Goal: Complete application form: Complete application form

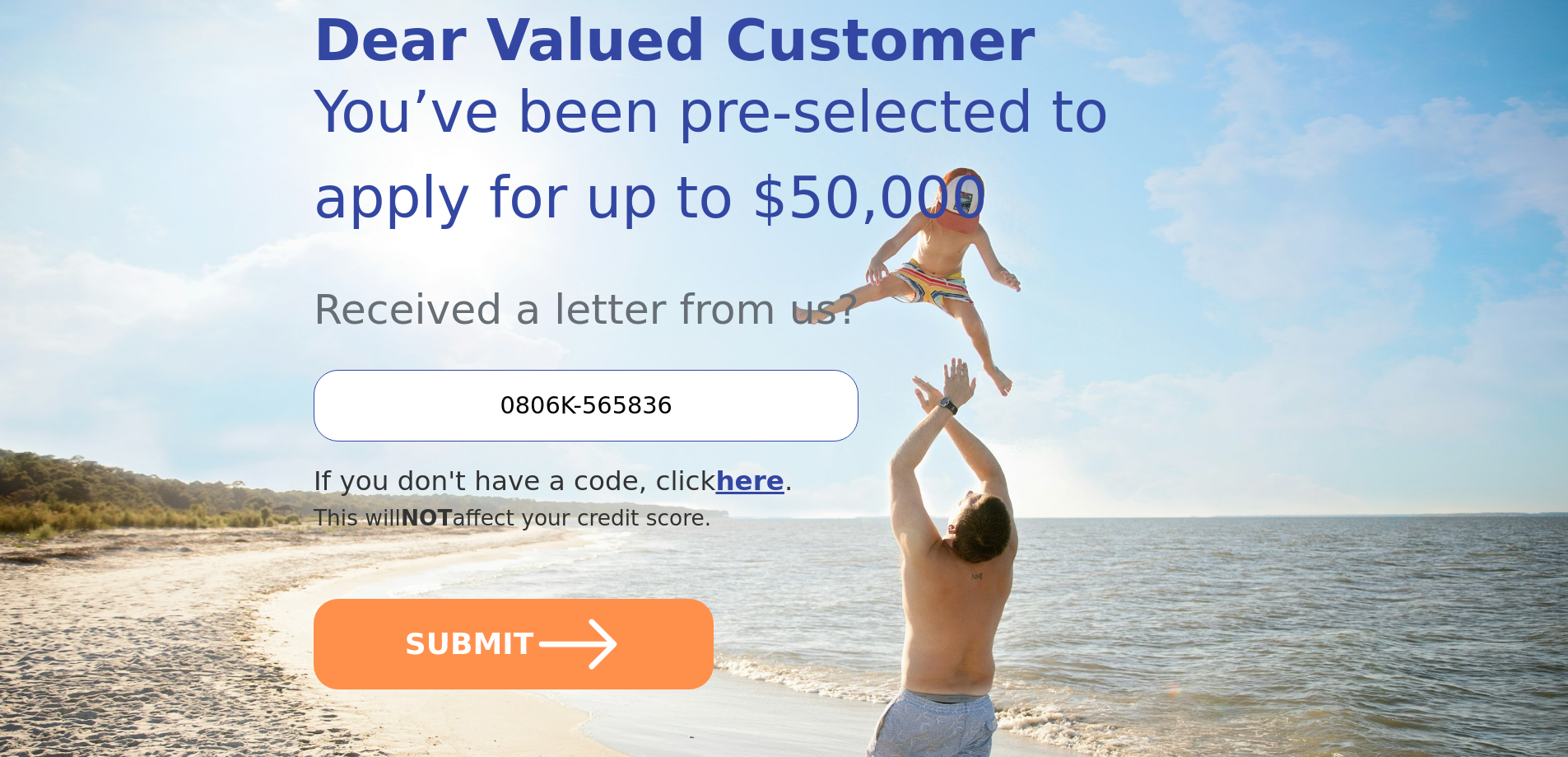
scroll to position [393, 0]
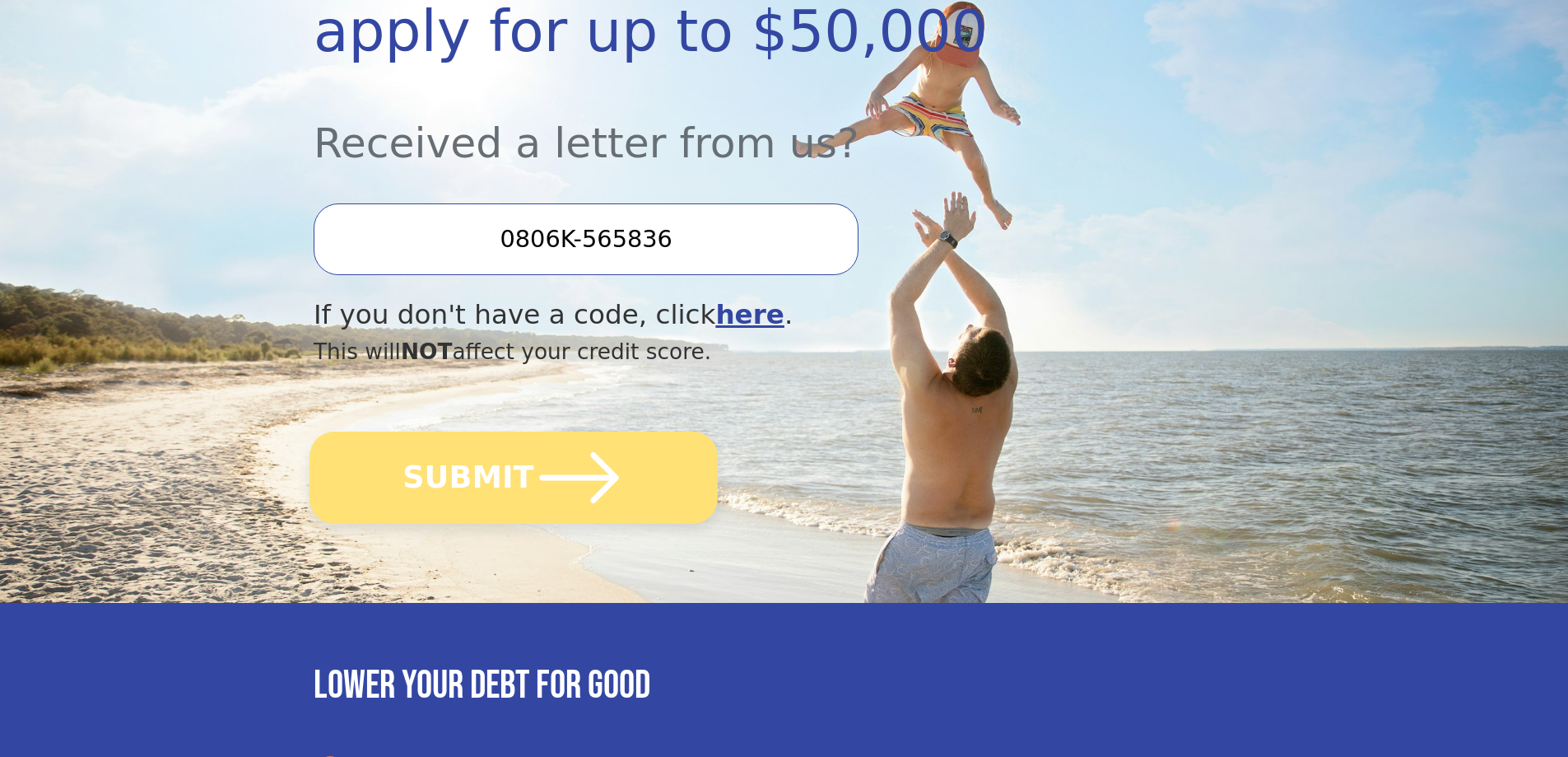
click at [450, 495] on button "SUBMIT" at bounding box center [514, 477] width 409 height 92
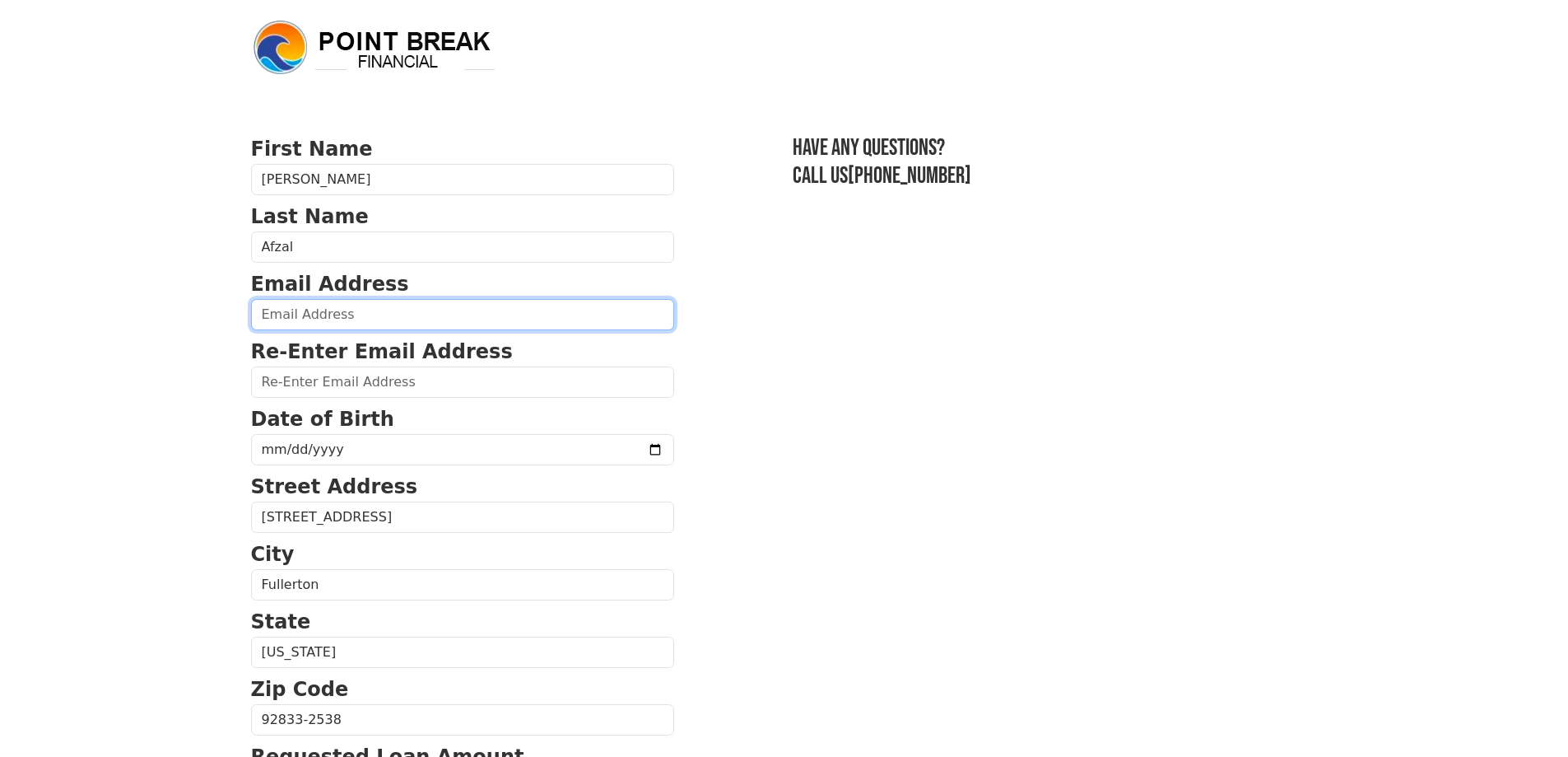
click at [356, 311] on input "email" at bounding box center [463, 315] width 423 height 31
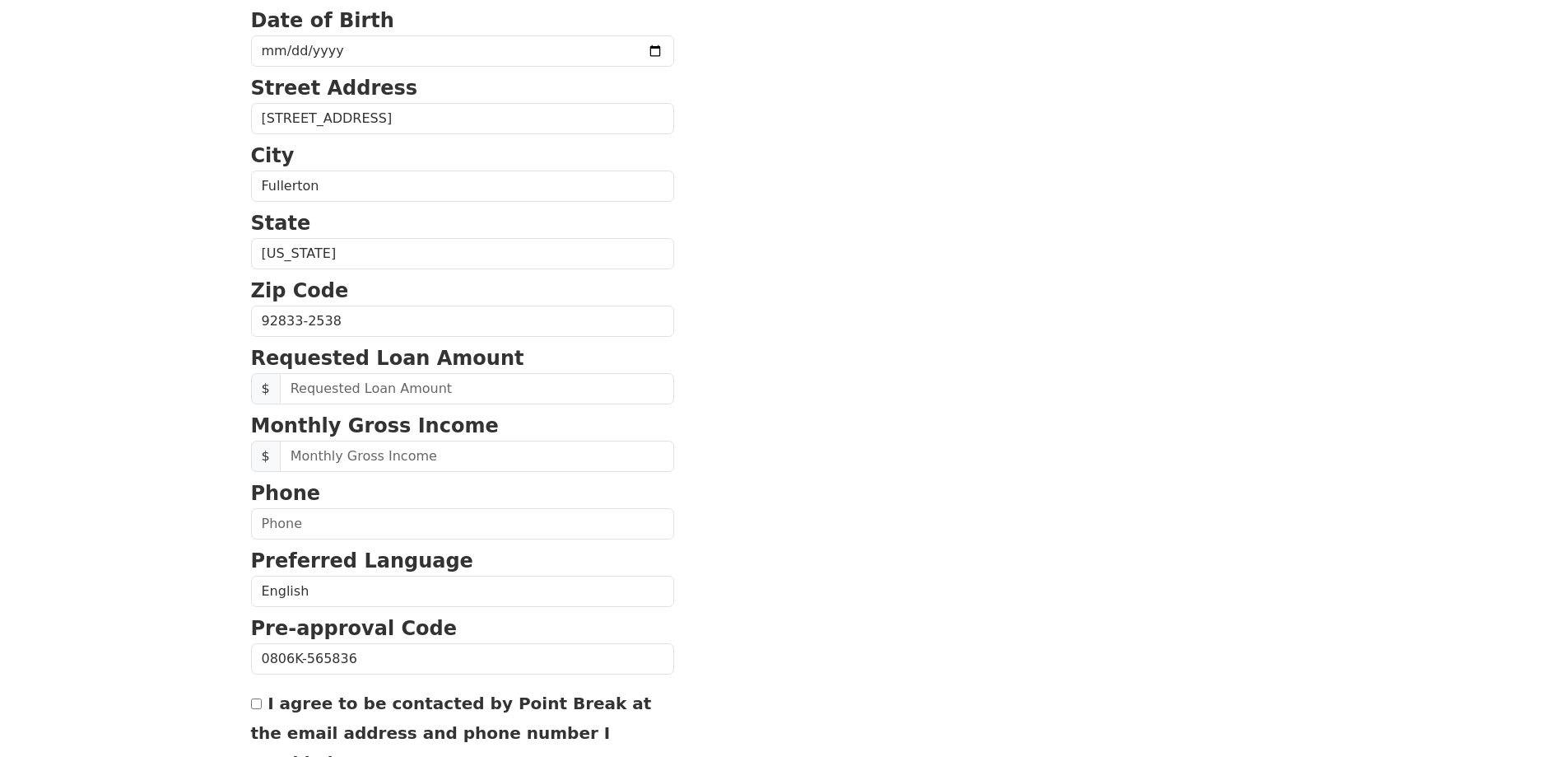
scroll to position [397, 0]
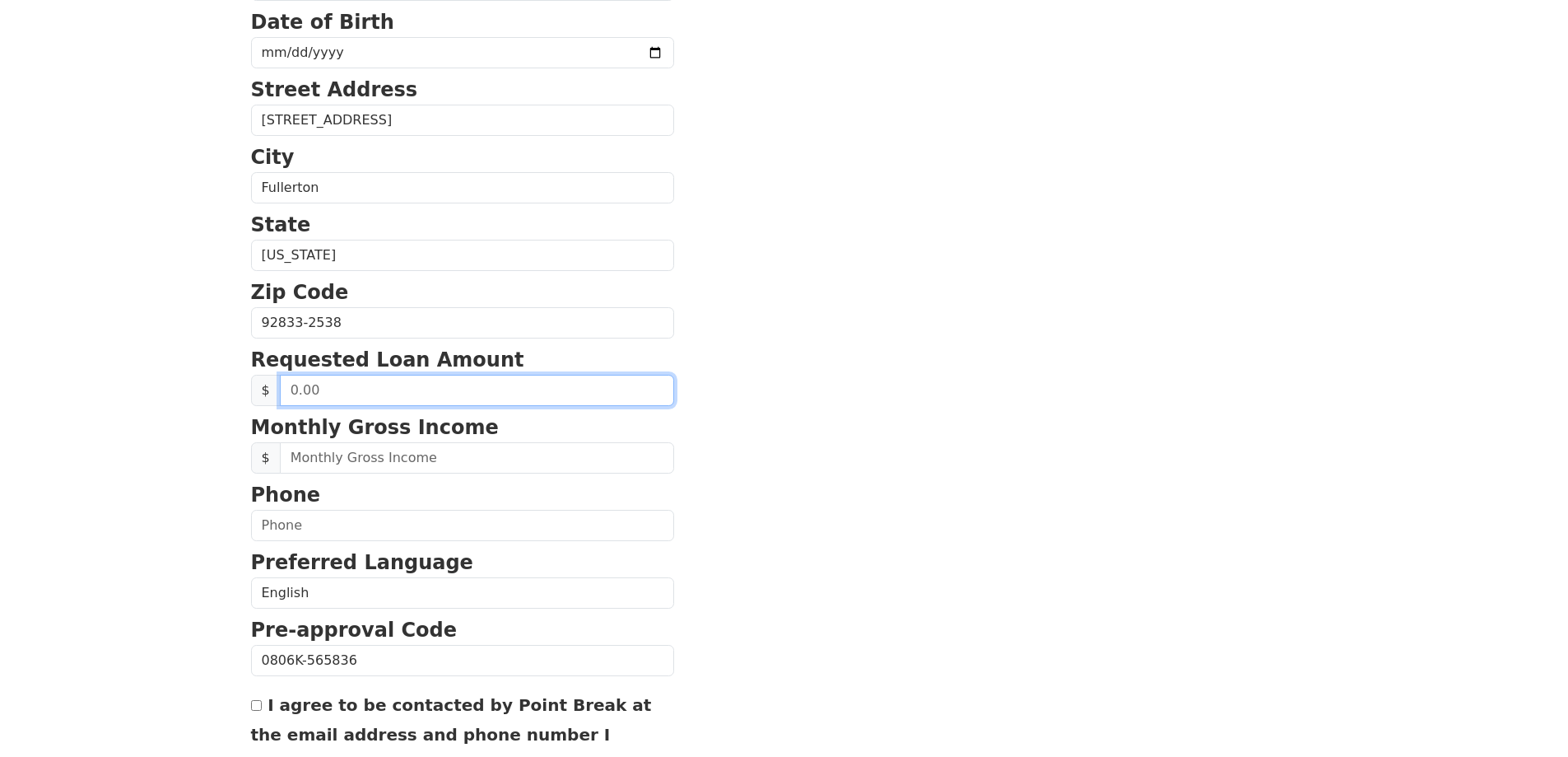
click at [446, 389] on input "text" at bounding box center [476, 390] width 394 height 31
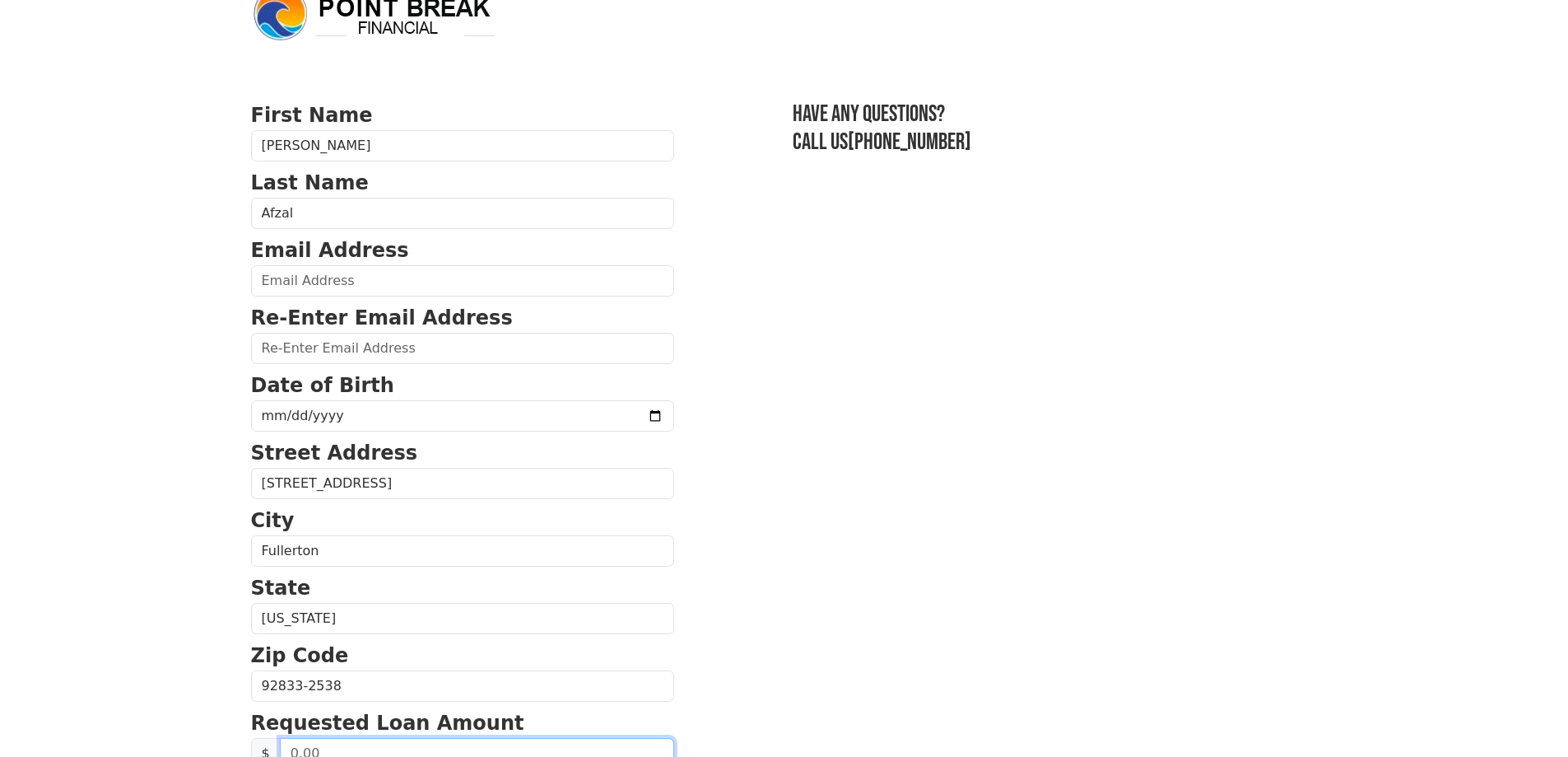
scroll to position [0, 0]
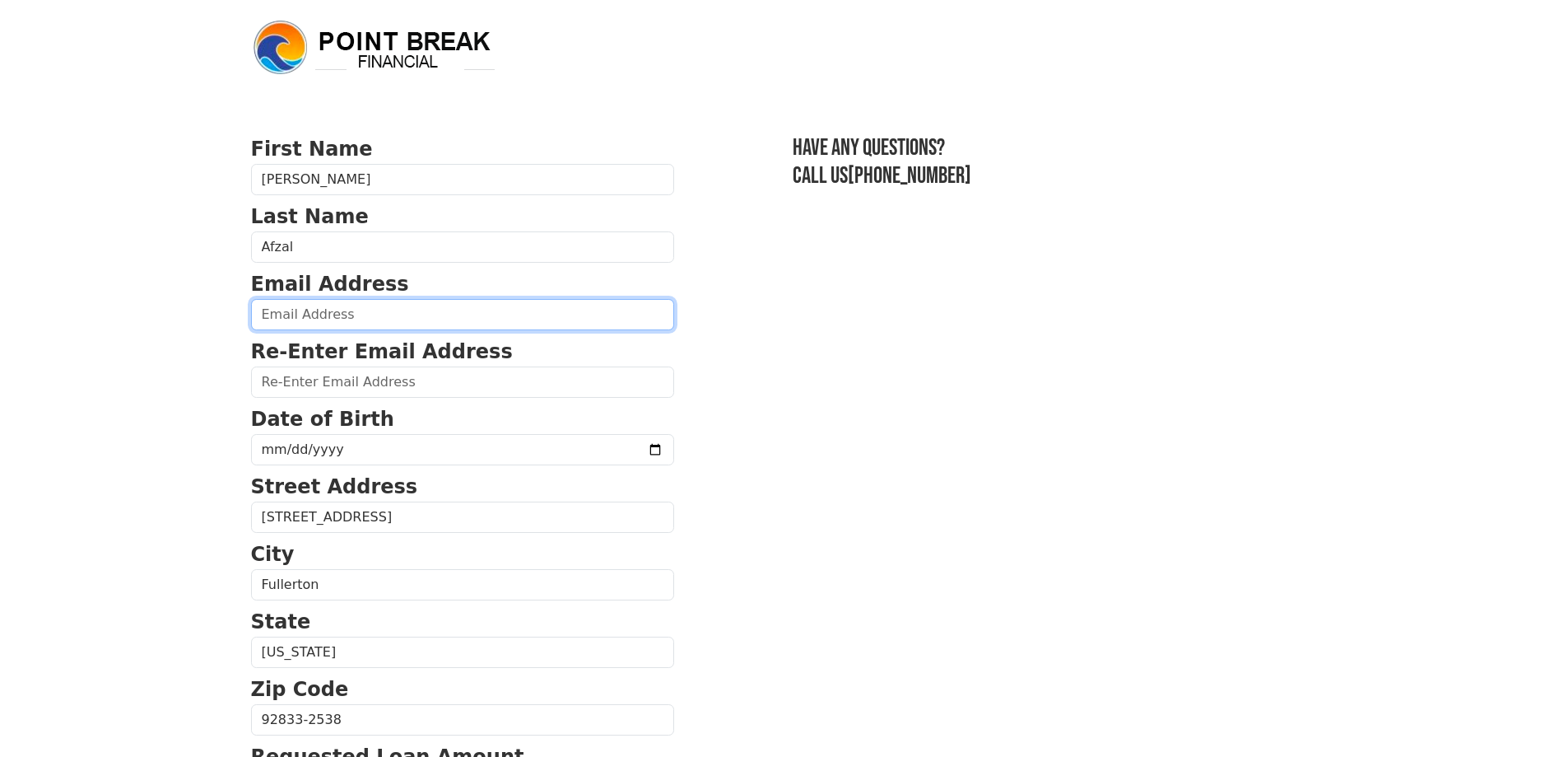
click at [403, 325] on input "email" at bounding box center [463, 315] width 423 height 31
type input "[EMAIL_ADDRESS][DOMAIN_NAME]"
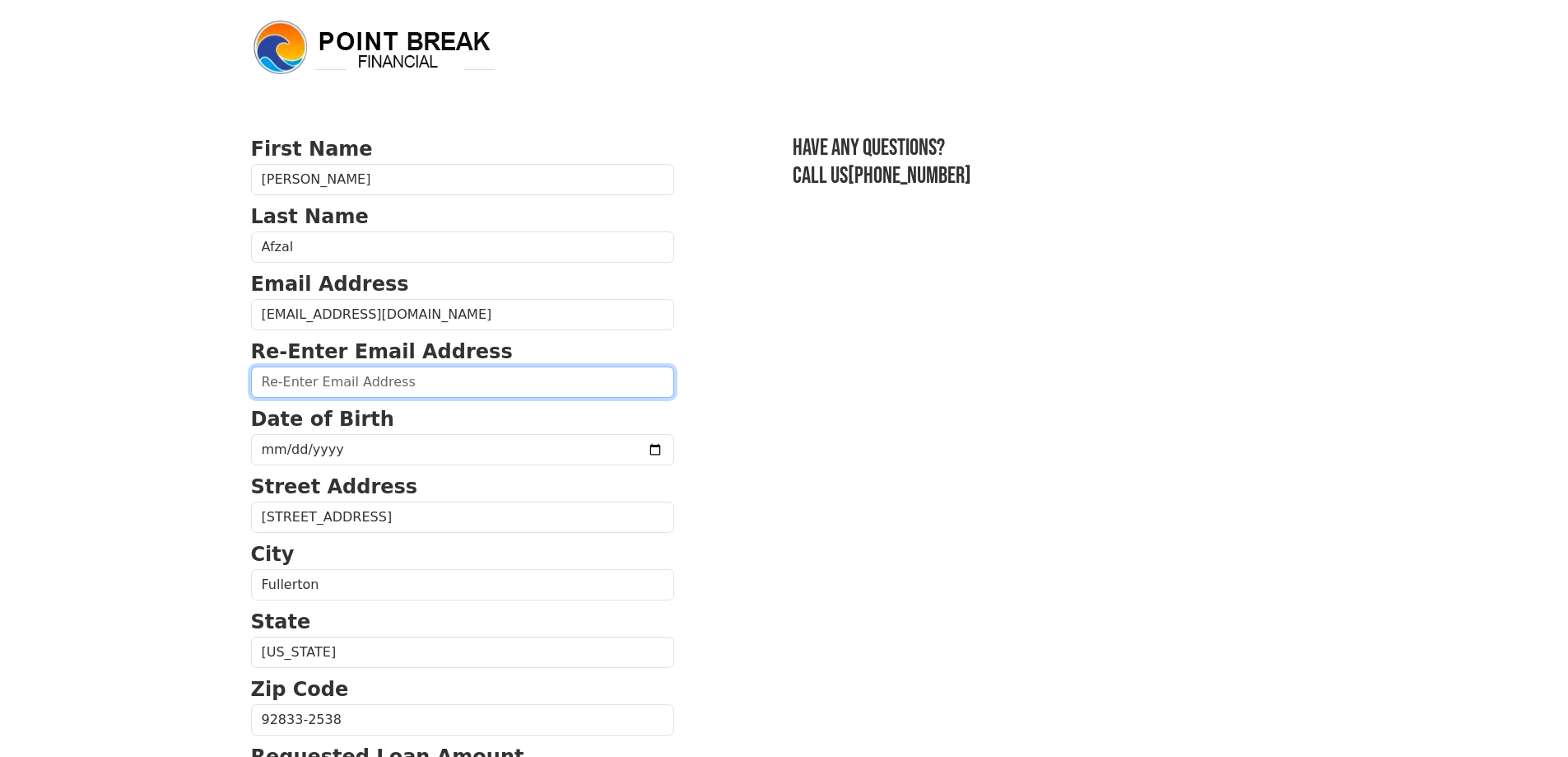
click at [390, 379] on input "email" at bounding box center [463, 382] width 423 height 31
type input "[EMAIL_ADDRESS][DOMAIN_NAME]"
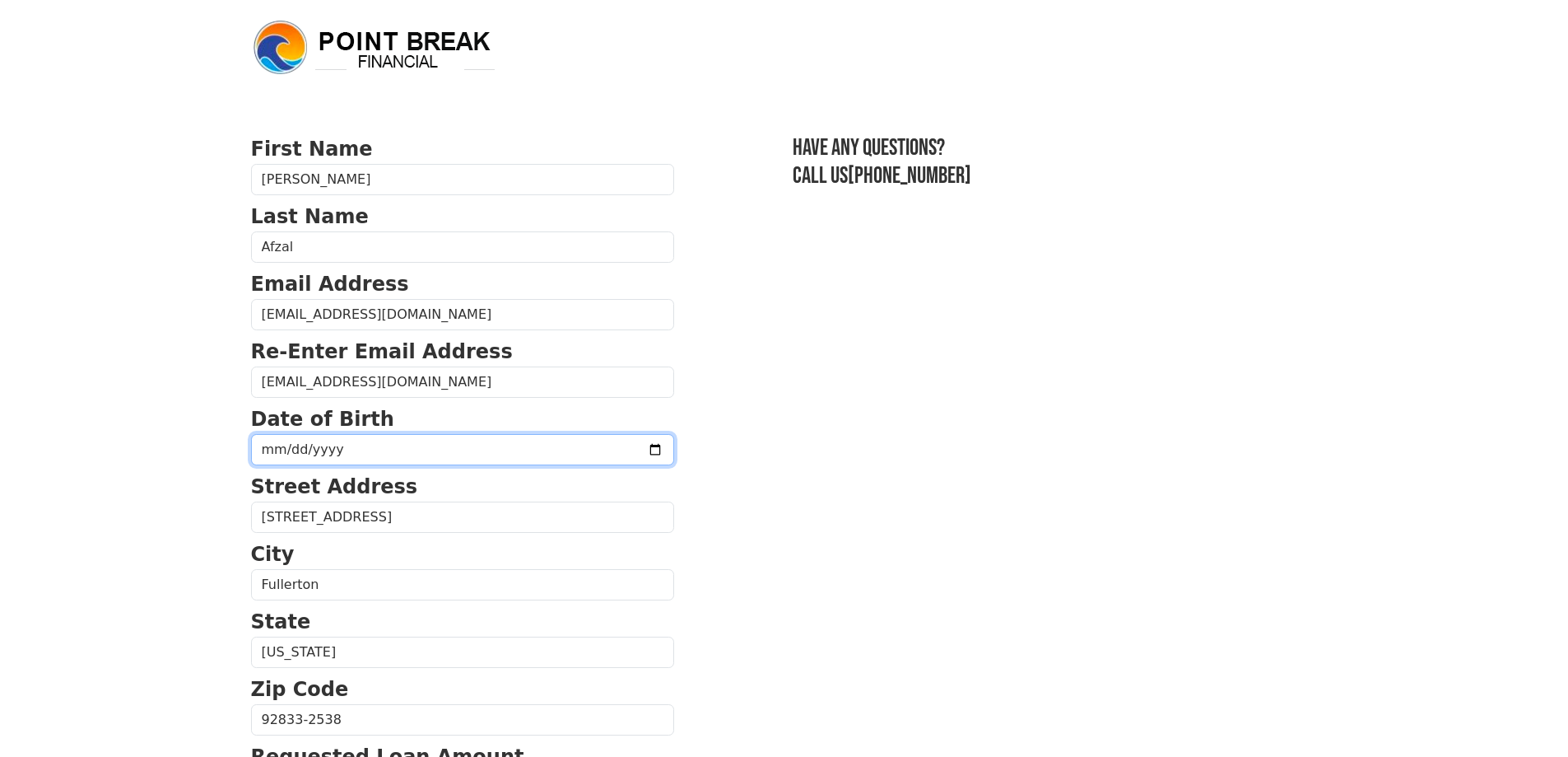
click at [411, 464] on input "date" at bounding box center [463, 450] width 423 height 31
click at [615, 453] on input "date" at bounding box center [463, 450] width 423 height 31
type input "[DATE]"
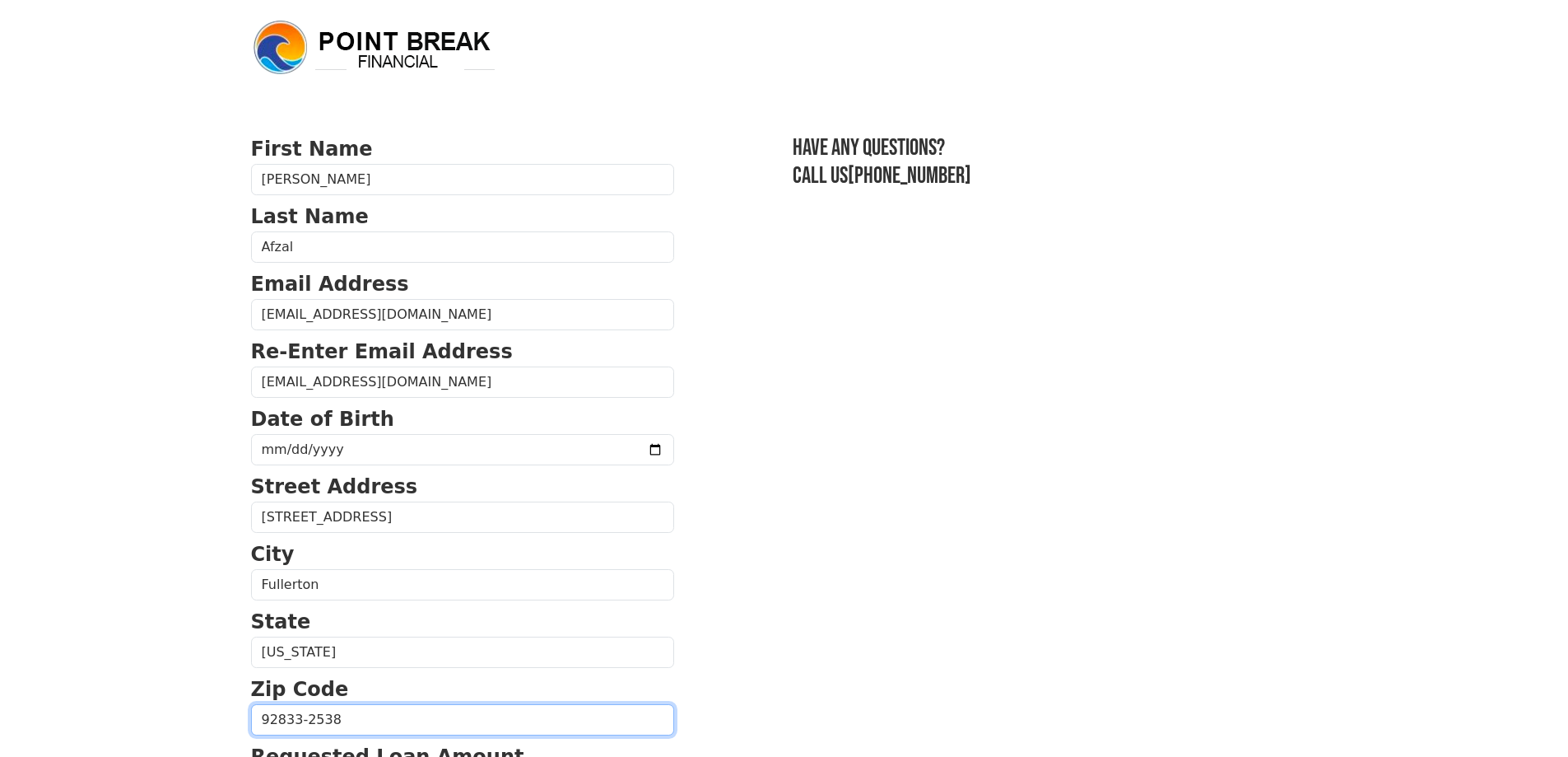
click at [335, 721] on input "92833-2538" at bounding box center [463, 720] width 423 height 31
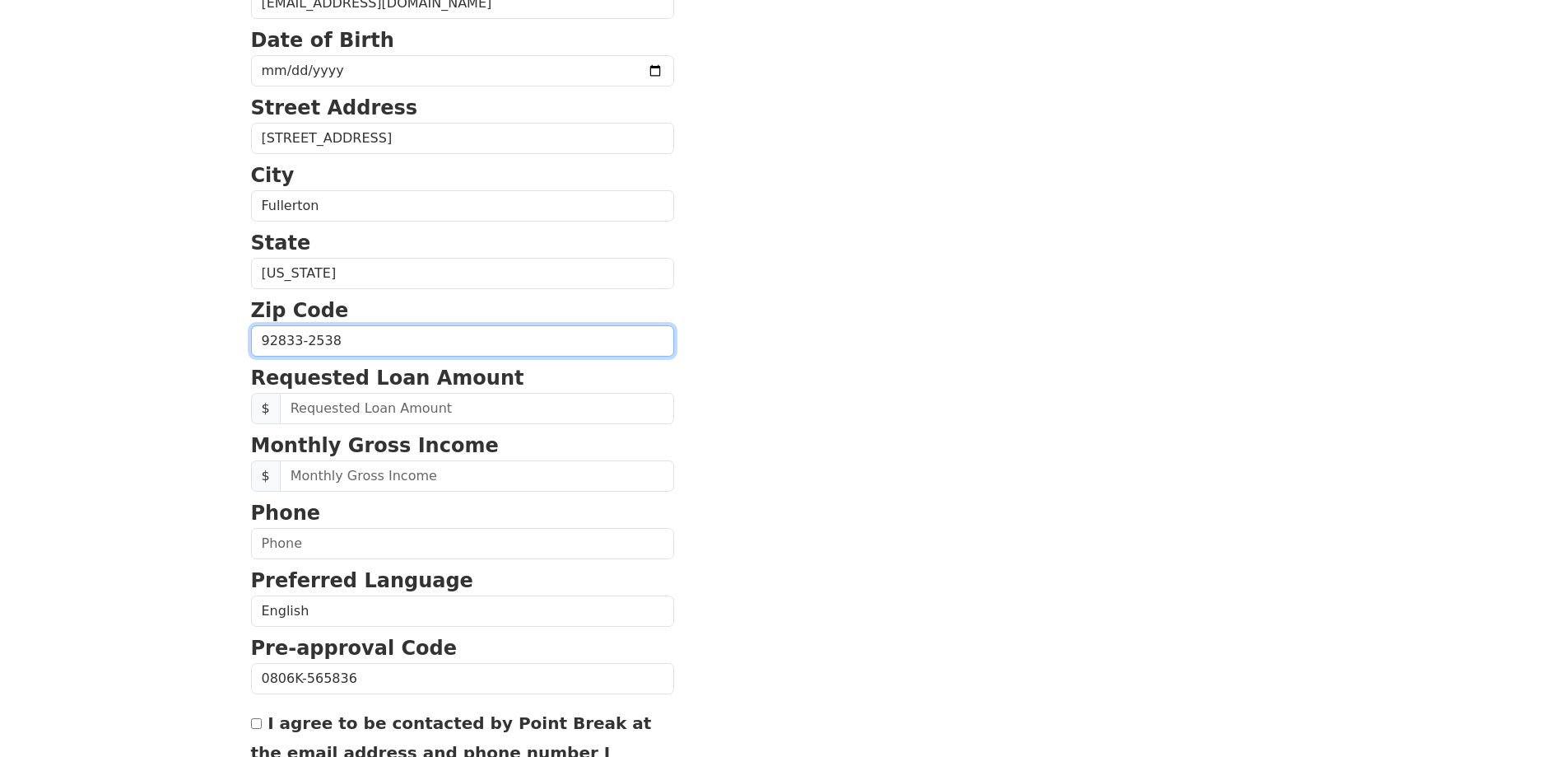
scroll to position [421, 0]
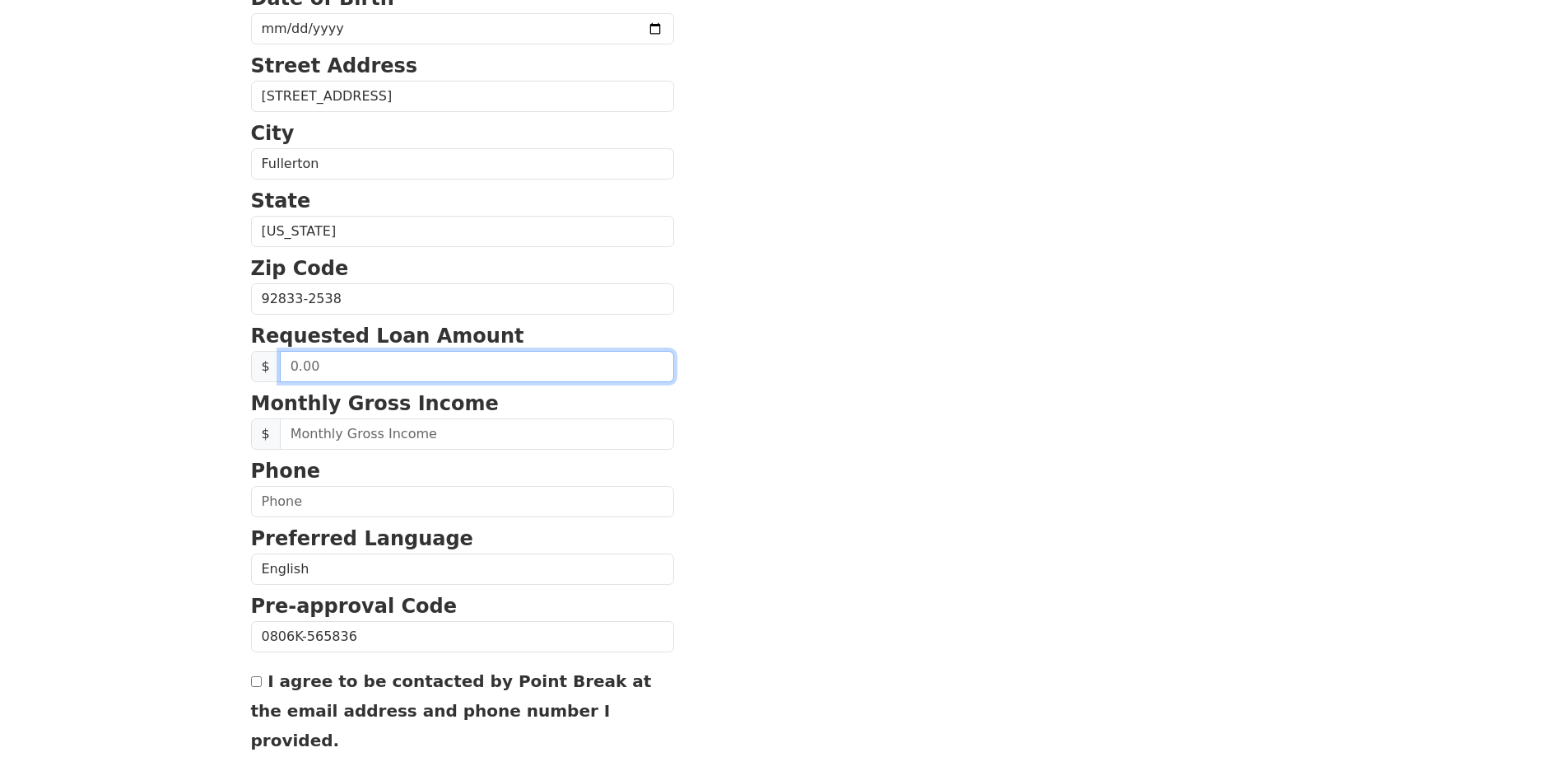
click at [413, 368] on input "text" at bounding box center [476, 367] width 394 height 31
type input "1,000,000.00"
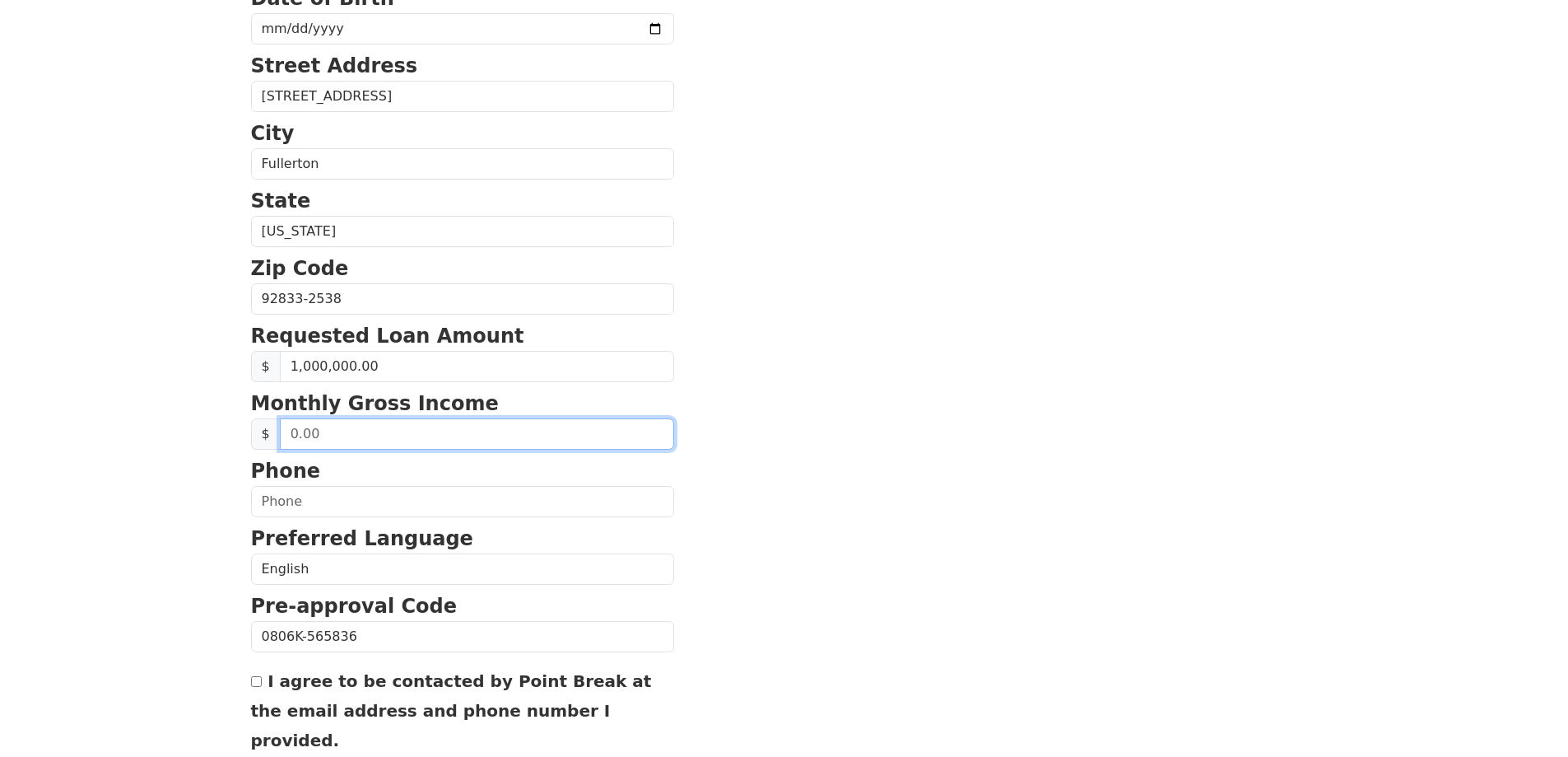
drag, startPoint x: 410, startPoint y: 434, endPoint x: 404, endPoint y: 453, distance: 19.9
click at [410, 434] on input "text" at bounding box center [476, 433] width 394 height 31
type input "900,000.00"
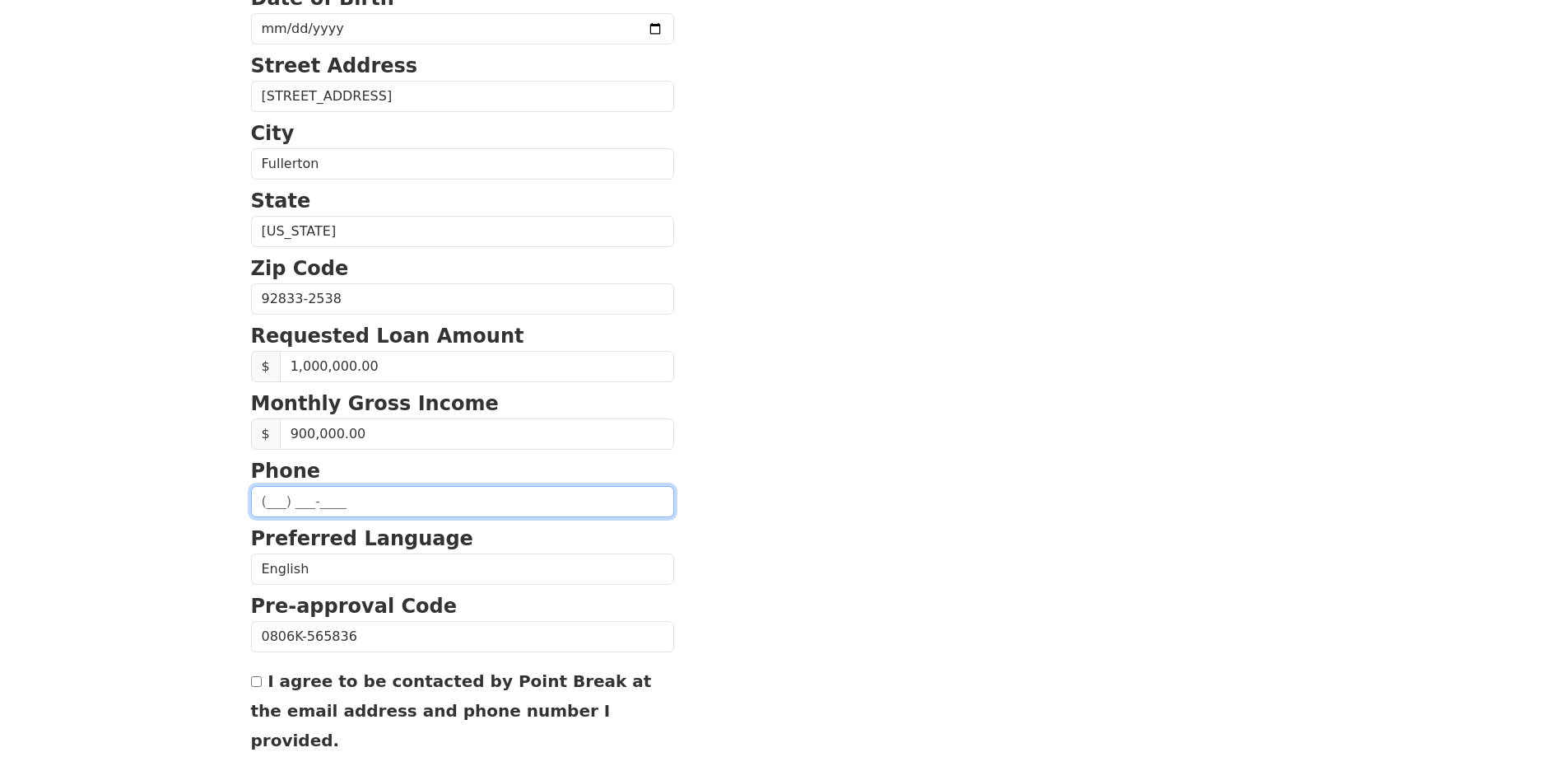
click at [343, 506] on input "text" at bounding box center [463, 501] width 423 height 31
type input "[PHONE_NUMBER]"
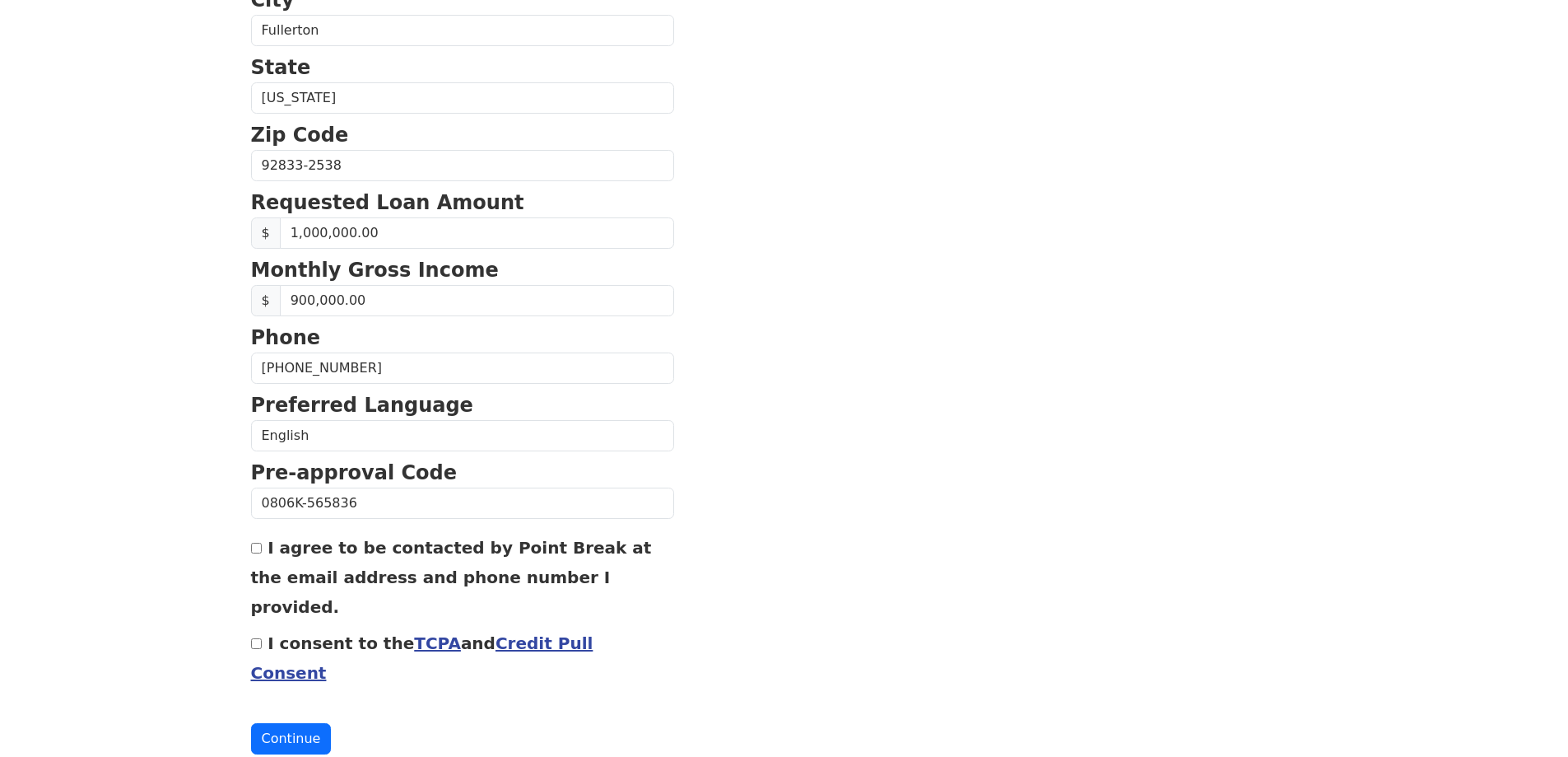
click at [257, 550] on input "I agree to be contacted by Point Break at the email address and phone number I …" at bounding box center [257, 548] width 11 height 11
checkbox input "true"
click at [256, 638] on input "I consent to the TCPA and Credit Pull Consent" at bounding box center [257, 644] width 11 height 11
checkbox input "true"
click at [293, 723] on button "Continue" at bounding box center [292, 739] width 80 height 31
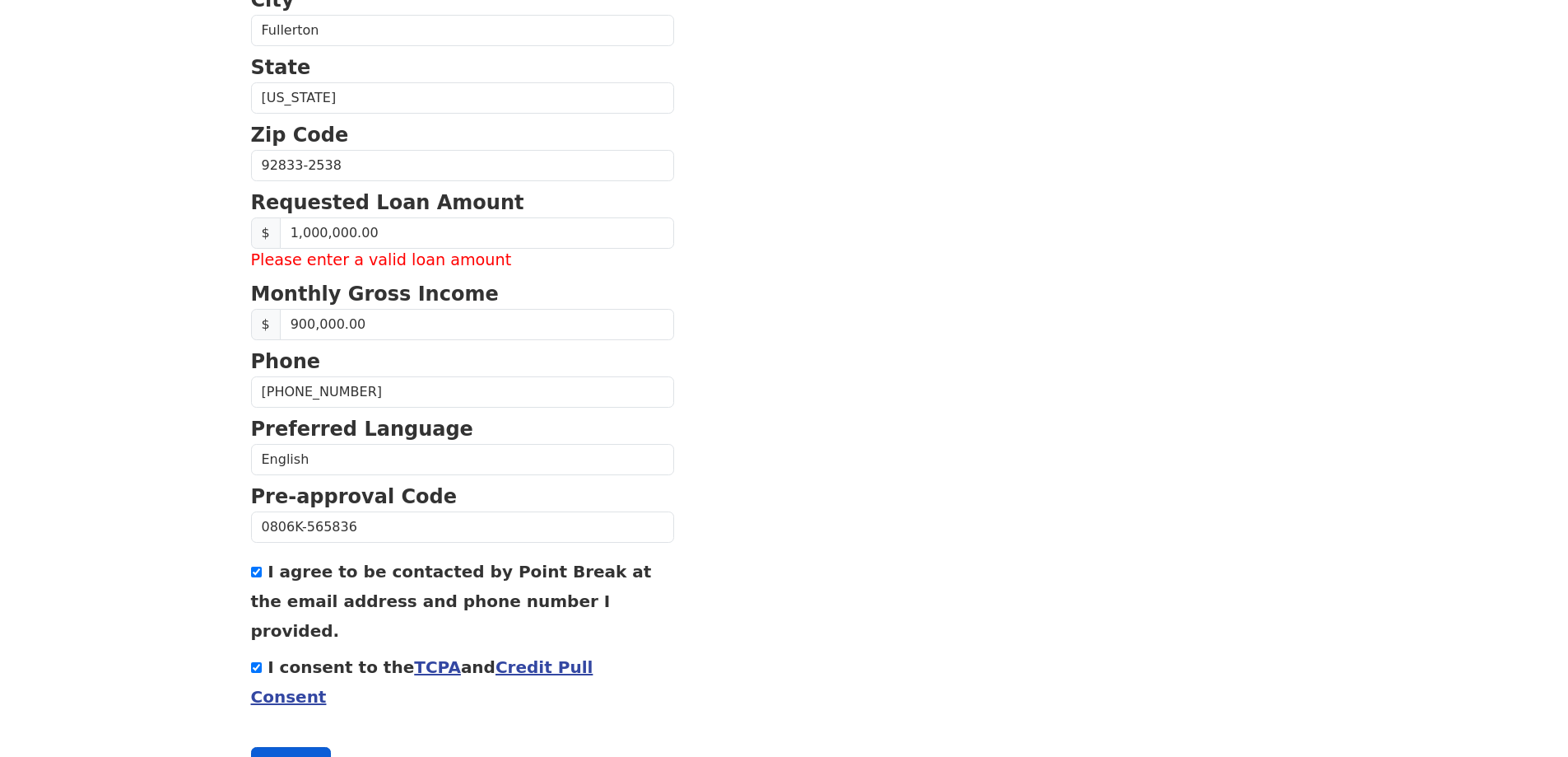
click at [293, 747] on button "Continue" at bounding box center [292, 762] width 80 height 31
click at [343, 234] on input "1,000,000.00" at bounding box center [476, 233] width 394 height 31
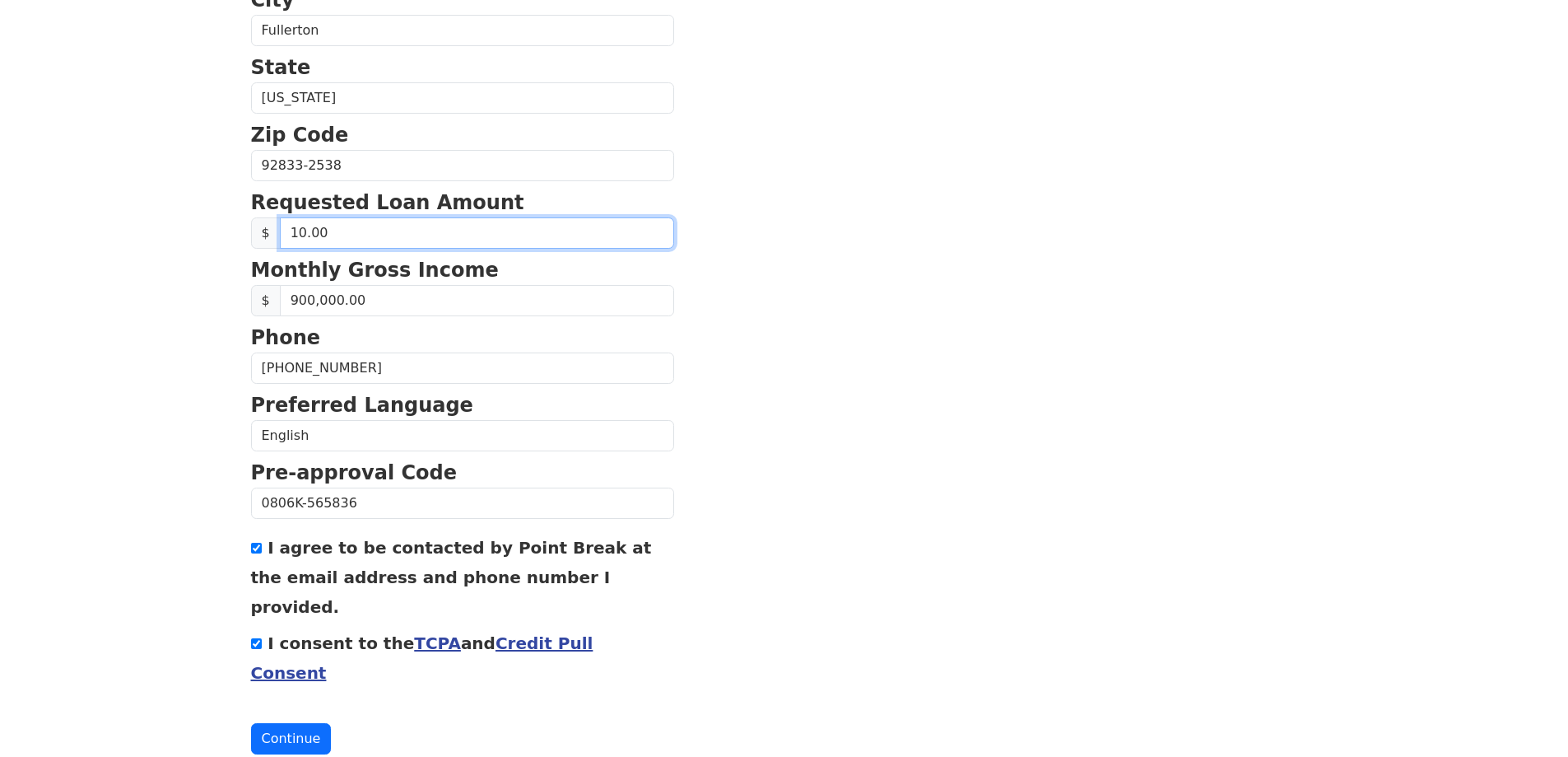
type input "1.00"
type input "950,000.00"
click at [298, 723] on button "Continue" at bounding box center [292, 739] width 80 height 31
